Goal: Transaction & Acquisition: Purchase product/service

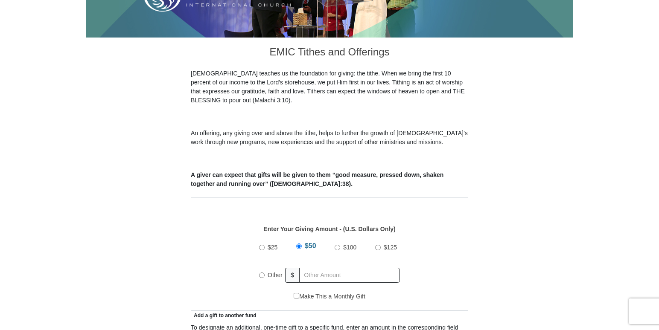
scroll to position [214, 0]
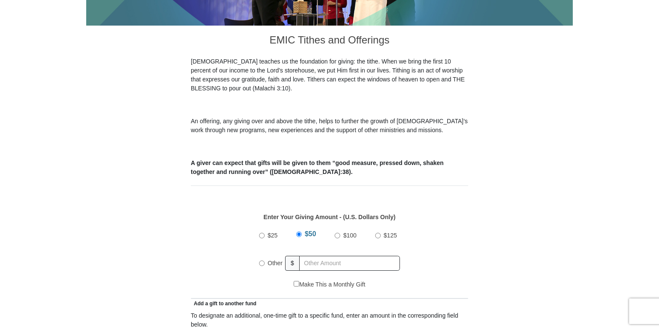
click at [262, 261] on input "Other" at bounding box center [262, 264] width 6 height 6
radio input "true"
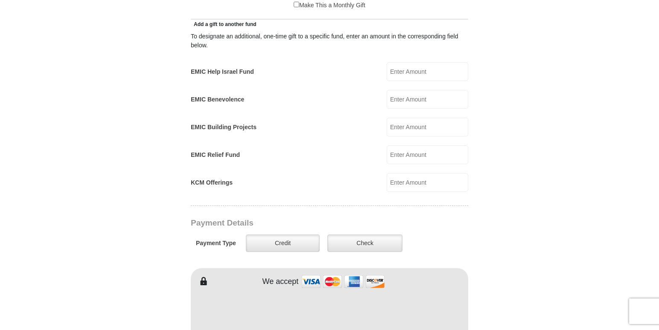
scroll to position [496, 0]
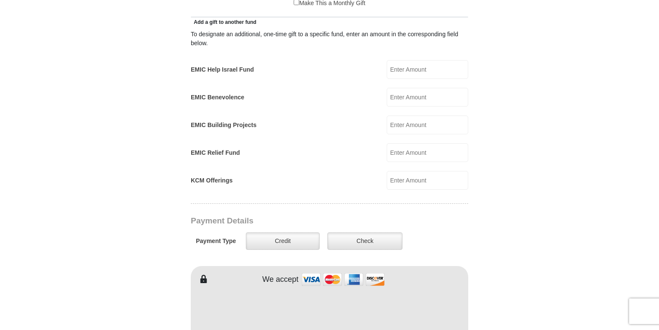
type input "130.00"
click at [416, 172] on input "KCM Offerings" at bounding box center [428, 180] width 82 height 19
type input "20.00"
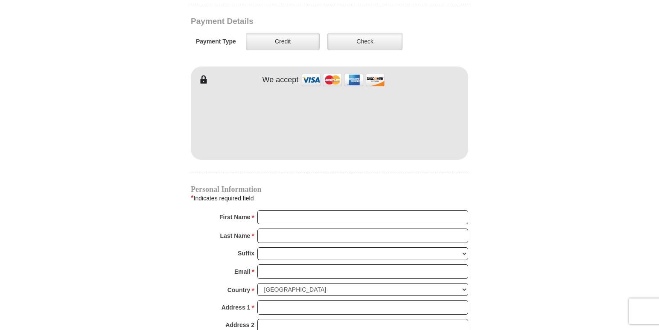
scroll to position [700, 0]
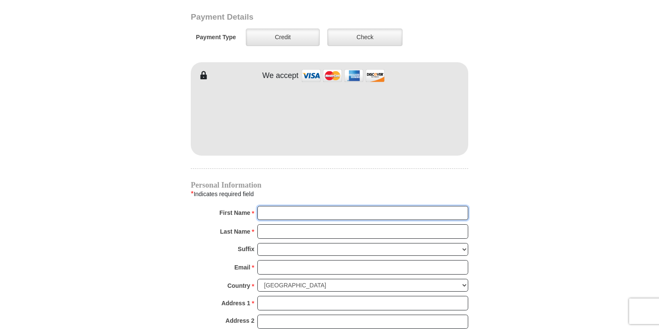
click at [274, 206] on input "First Name *" at bounding box center [362, 213] width 211 height 15
type input "Patricia Elaine"
type input "Hill"
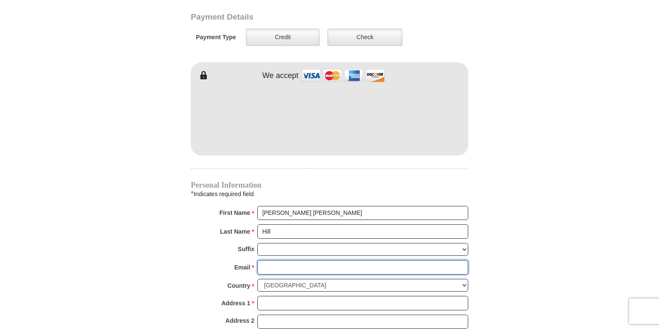
type input "hill8337@sbcglobal.net"
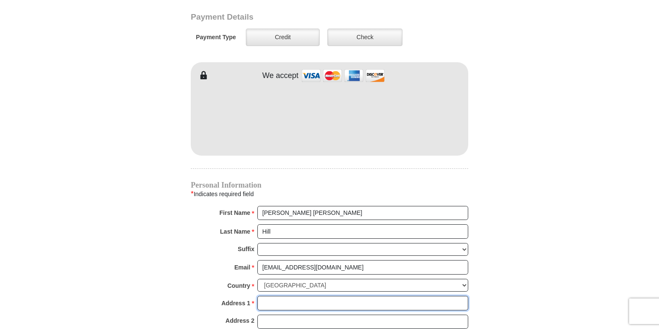
type input "PO Box 2413"
type input "Keller"
select select "TX"
type input "76244"
type input "8174121115"
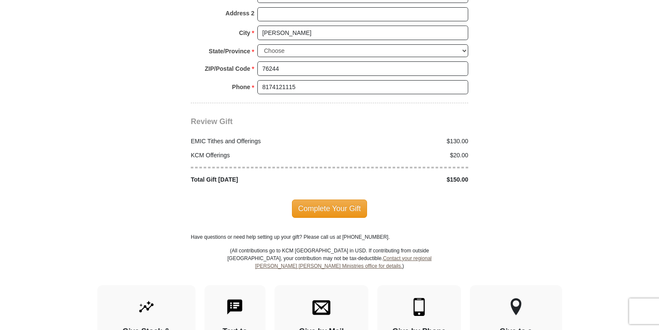
scroll to position [1004, 0]
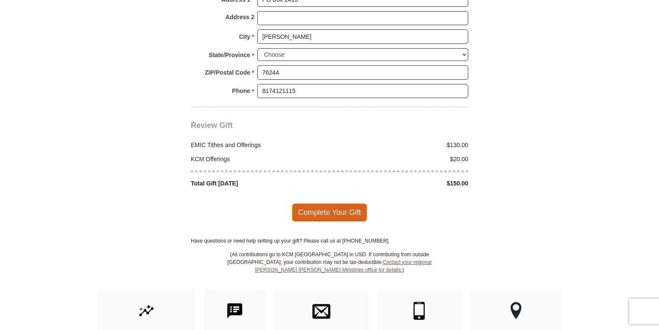
click at [350, 204] on span "Complete Your Gift" at bounding box center [330, 213] width 76 height 18
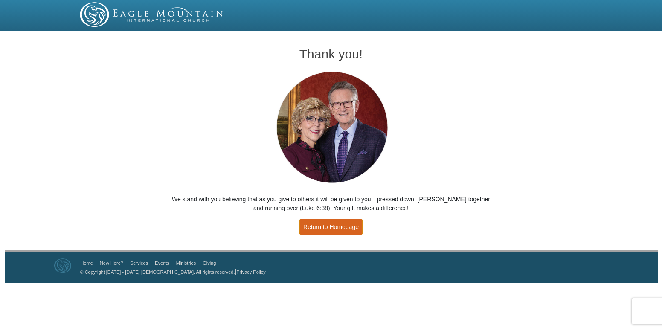
click at [338, 228] on link "Return to Homepage" at bounding box center [331, 227] width 63 height 17
